Goal: Transaction & Acquisition: Purchase product/service

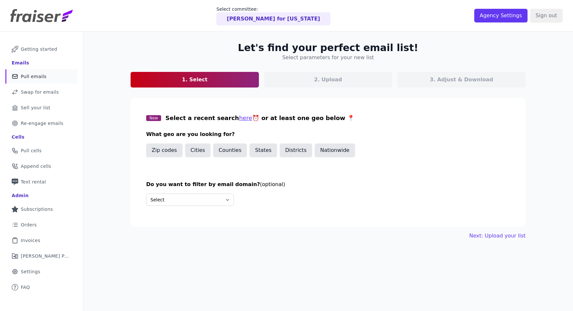
scroll to position [3, 0]
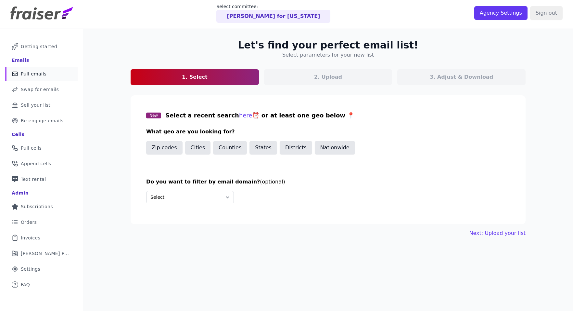
click at [275, 17] on p "[PERSON_NAME] for [US_STATE]" at bounding box center [273, 16] width 93 height 8
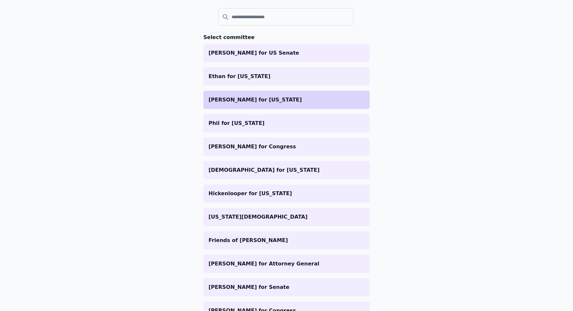
scroll to position [67, 0]
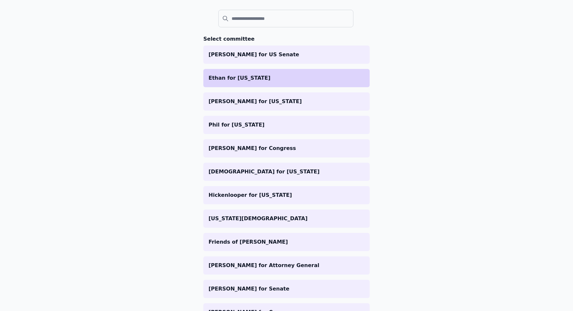
click at [234, 81] on p "Ethan for [US_STATE]" at bounding box center [287, 78] width 156 height 8
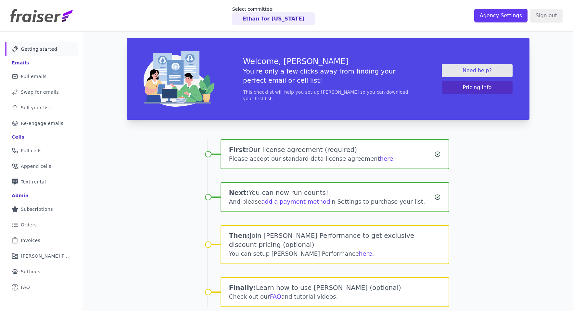
scroll to position [32, 0]
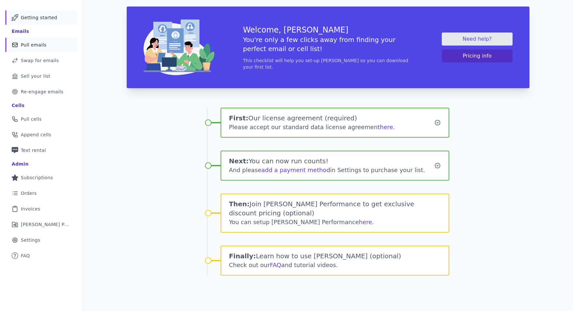
click at [38, 44] on span "Pull emails" at bounding box center [34, 45] width 26 height 7
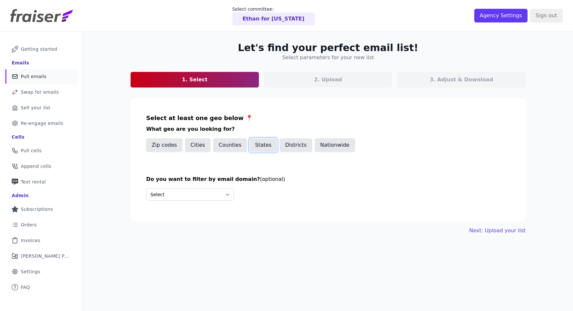
click at [261, 144] on button "States" at bounding box center [264, 145] width 28 height 14
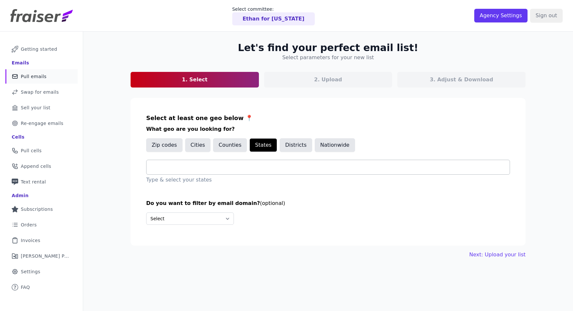
click at [230, 165] on input "text" at bounding box center [331, 167] width 358 height 8
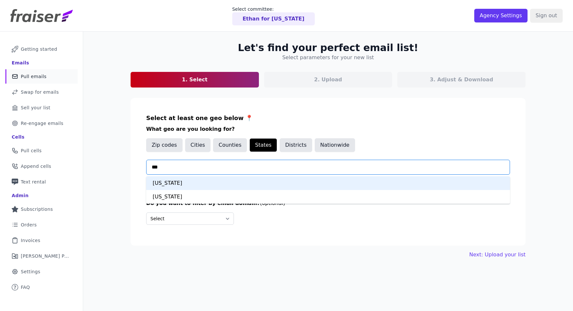
type input "****"
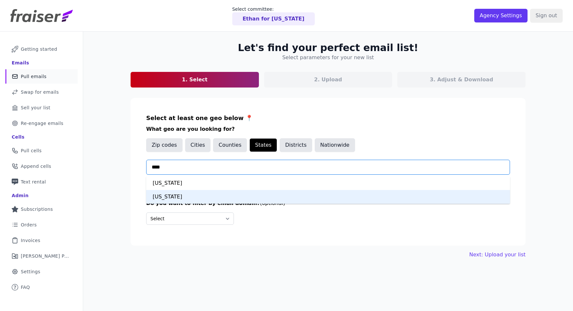
click at [211, 198] on div "Kansas" at bounding box center [328, 197] width 364 height 14
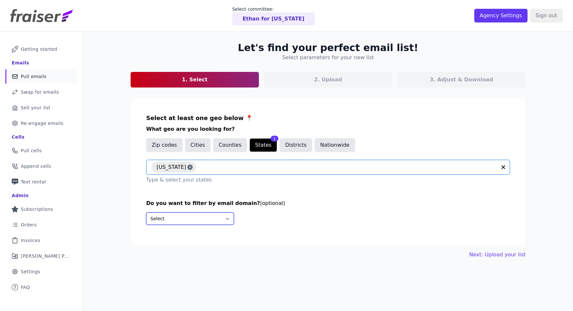
click at [167, 217] on select "Select Include only these domains Include none of these domains" at bounding box center [190, 218] width 88 height 12
click at [146, 212] on select "Select Include only these domains Include none of these domains" at bounding box center [190, 218] width 88 height 12
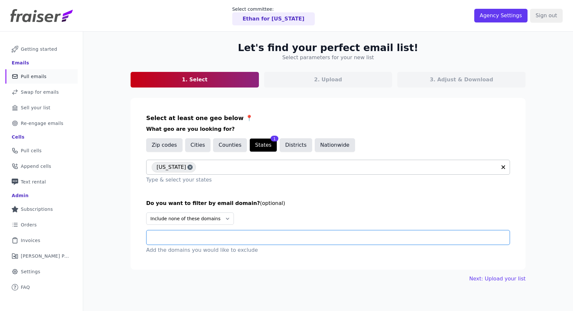
click at [186, 237] on input "text" at bounding box center [331, 237] width 358 height 8
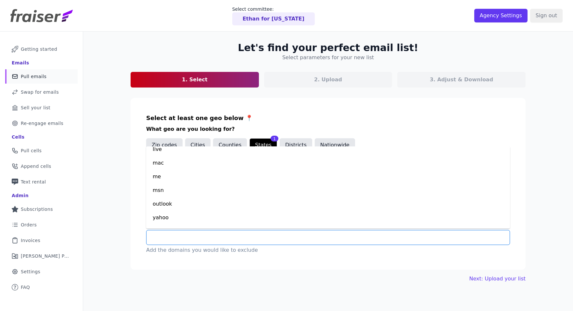
scroll to position [82, 0]
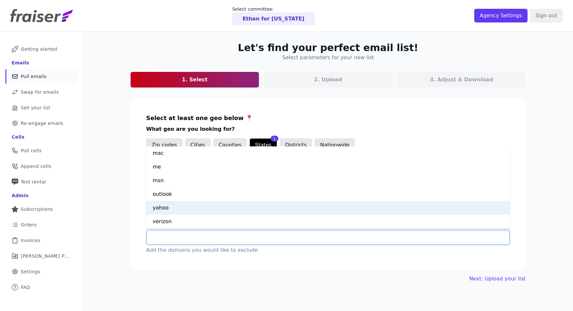
click at [171, 207] on div "yahoo" at bounding box center [328, 208] width 364 height 14
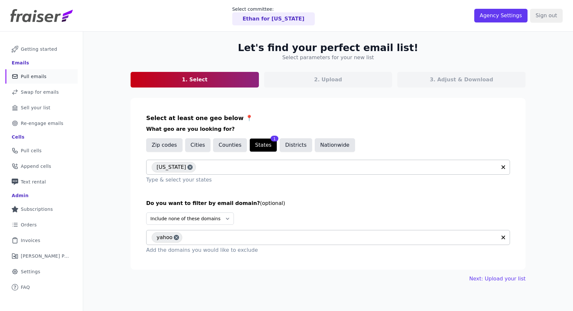
click at [190, 242] on div "yahoo" at bounding box center [324, 237] width 345 height 14
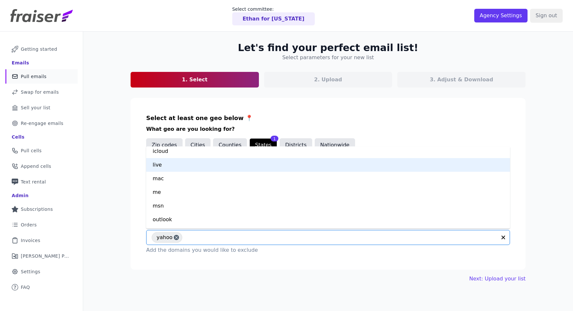
scroll to position [68, 0]
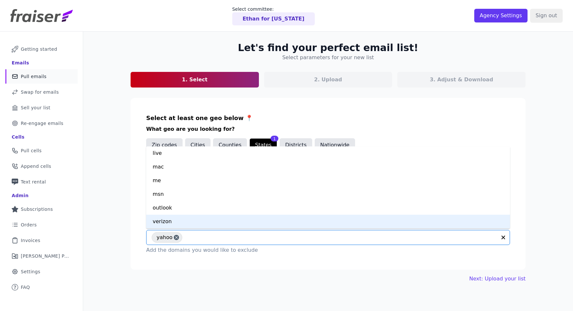
click at [177, 221] on div "verizon" at bounding box center [328, 222] width 364 height 14
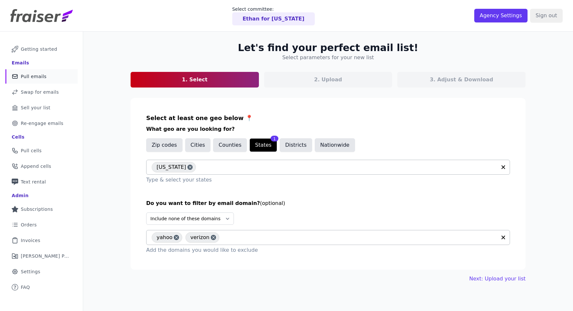
click at [230, 241] on div "yahoo verizon" at bounding box center [324, 237] width 345 height 14
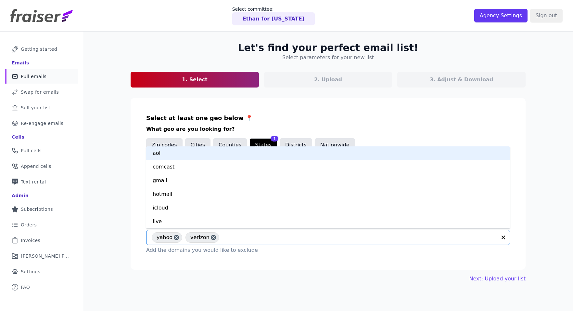
click at [174, 153] on div "aol" at bounding box center [328, 153] width 364 height 14
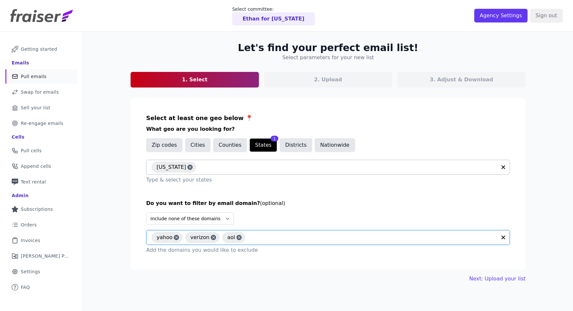
click at [267, 237] on input "text" at bounding box center [372, 237] width 249 height 8
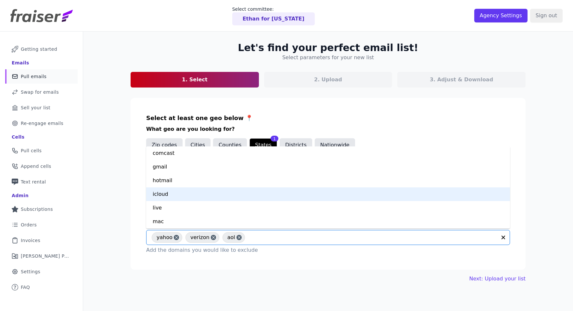
click at [187, 194] on div "icloud" at bounding box center [328, 194] width 364 height 14
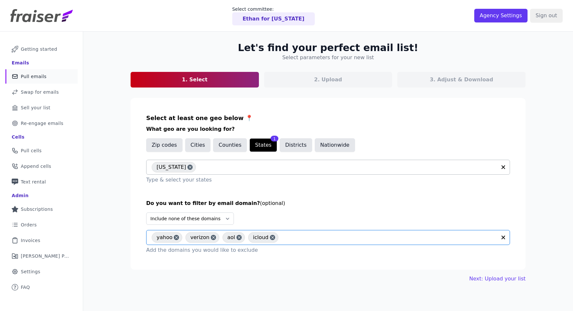
click at [299, 235] on input "text" at bounding box center [390, 237] width 216 height 8
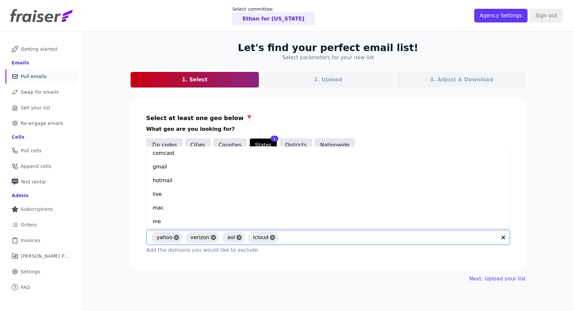
scroll to position [27, 0]
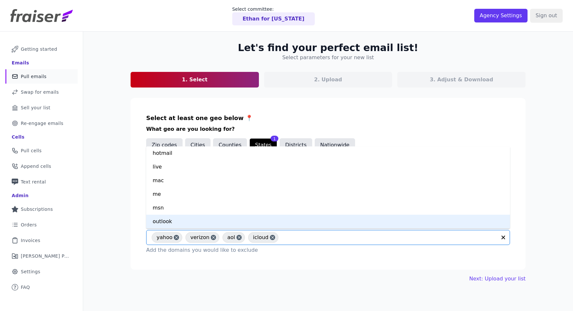
click at [175, 238] on icon at bounding box center [176, 237] width 5 height 7
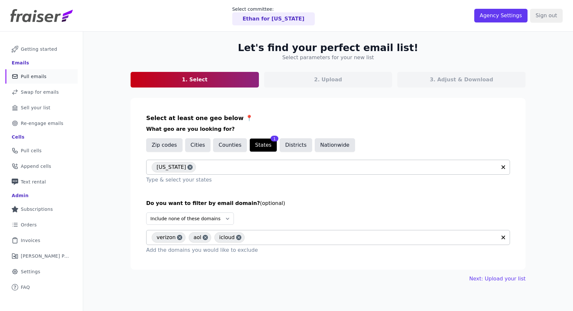
click at [178, 237] on icon at bounding box center [179, 237] width 5 height 7
click at [178, 237] on div "icloud" at bounding box center [192, 237] width 30 height 10
click at [168, 237] on icon at bounding box center [168, 237] width 5 height 7
click at [168, 237] on span "icloud" at bounding box center [165, 237] width 16 height 10
click at [176, 218] on select "Select Include only these domains Include none of these domains" at bounding box center [190, 218] width 88 height 12
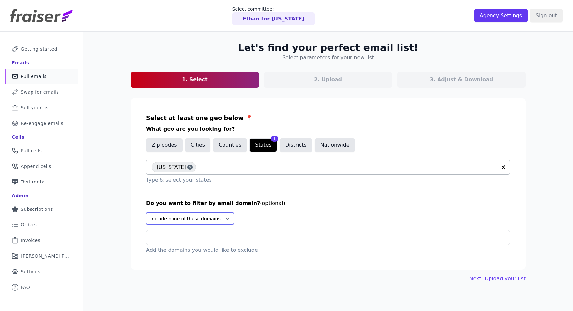
select select "Include"
click at [146, 212] on select "Select Include only these domains Include none of these domains" at bounding box center [190, 218] width 88 height 12
click at [176, 233] on div at bounding box center [331, 237] width 358 height 14
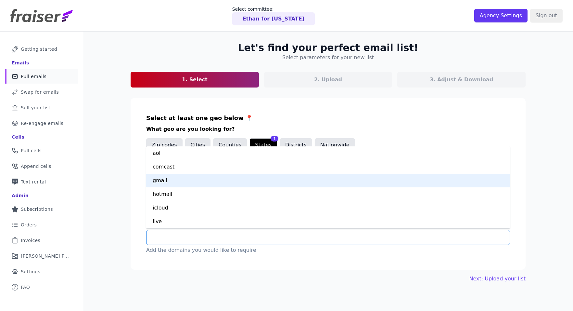
click at [171, 177] on div "gmail" at bounding box center [328, 181] width 364 height 14
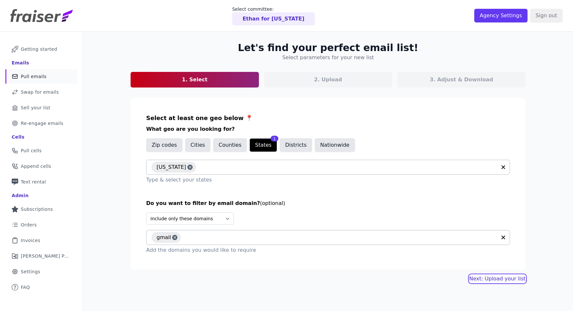
click at [517, 282] on link "Next: Upload your list" at bounding box center [498, 279] width 56 height 8
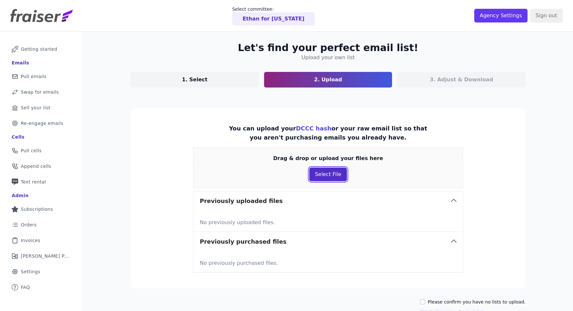
click at [327, 172] on button "Select File" at bounding box center [327, 174] width 37 height 14
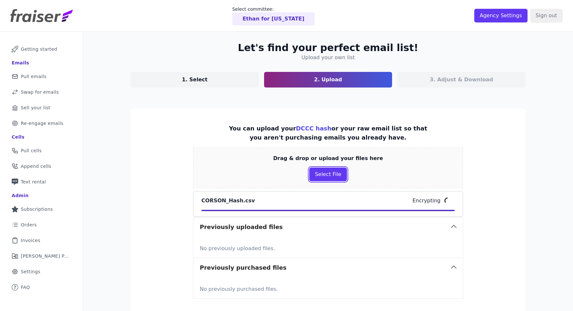
scroll to position [63, 0]
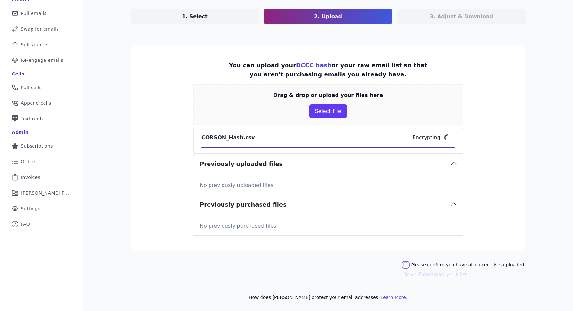
click at [409, 266] on input "Please confirm you have all correct lists uploaded." at bounding box center [405, 264] width 5 height 5
checkbox input "true"
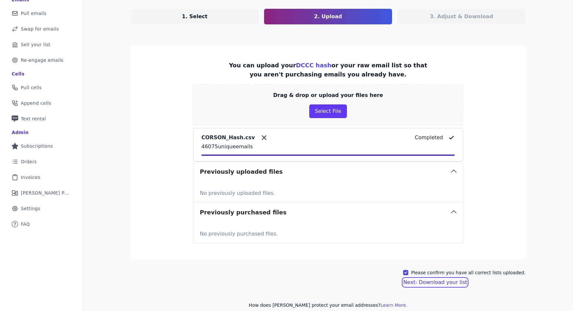
click at [443, 282] on button "Next: Download your list" at bounding box center [435, 282] width 64 height 8
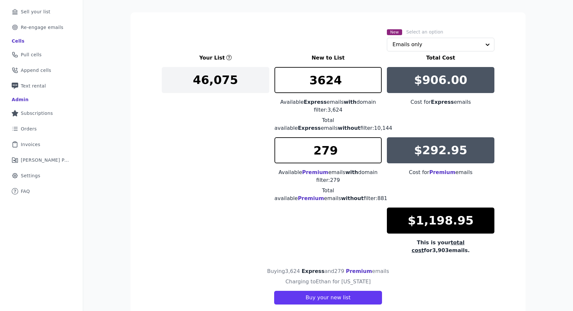
scroll to position [108, 0]
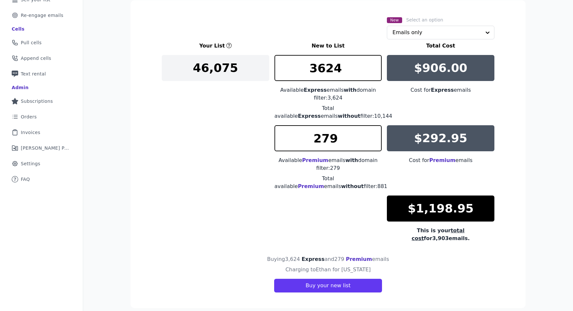
click at [346, 210] on div "Your List New to List Total Cost 46,075 3624 Available Express emails with doma…" at bounding box center [328, 142] width 333 height 200
drag, startPoint x: 479, startPoint y: 210, endPoint x: 412, endPoint y: 210, distance: 66.6
click at [412, 210] on div "$1,198.95" at bounding box center [441, 208] width 108 height 26
copy p "$1,198.95"
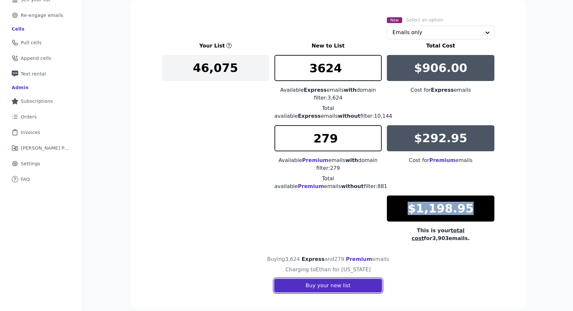
click at [358, 279] on button "Buy your new list" at bounding box center [328, 286] width 108 height 14
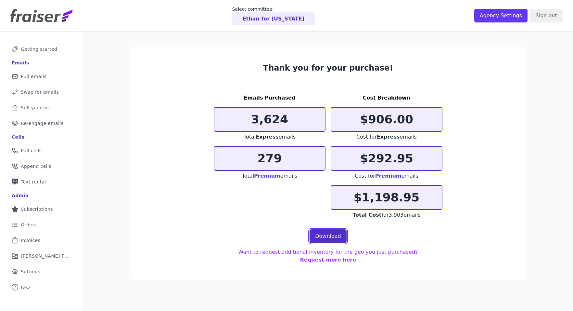
click at [322, 232] on link "Download" at bounding box center [328, 236] width 37 height 14
